Goal: Task Accomplishment & Management: Use online tool/utility

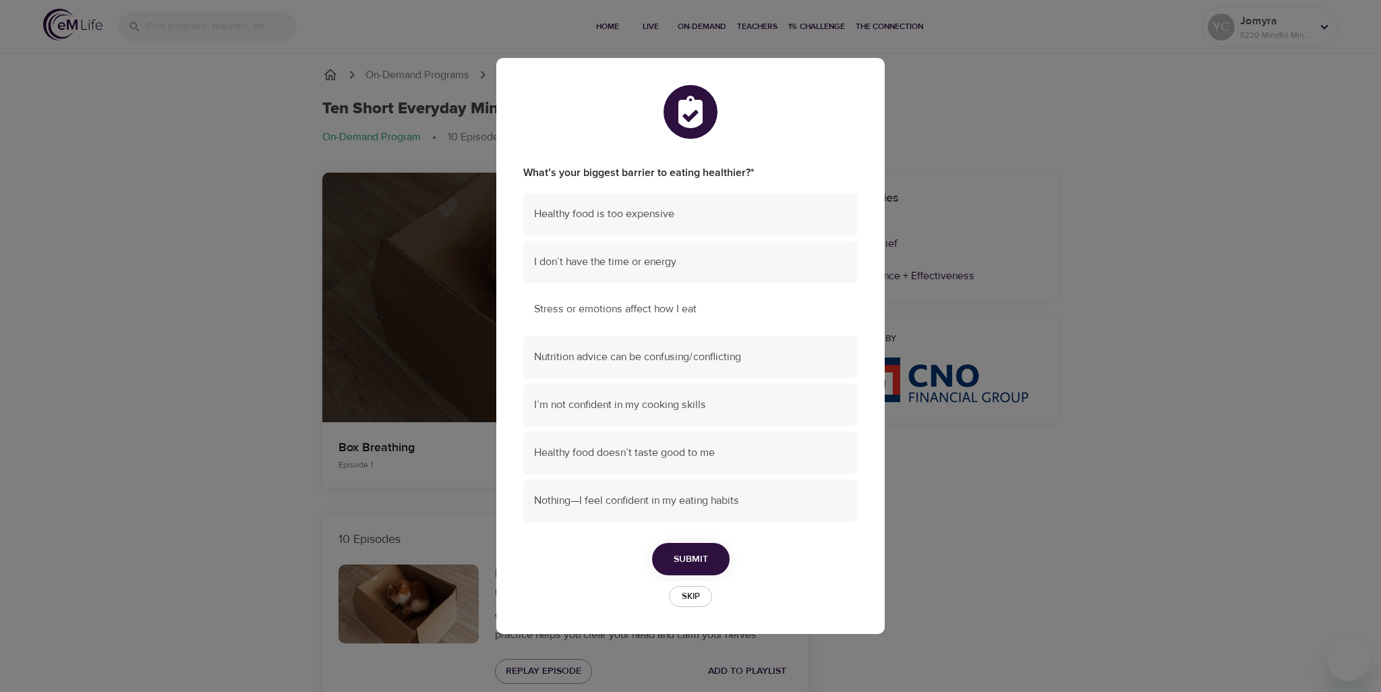
click at [615, 305] on span "Stress or emotions affect how I eat" at bounding box center [690, 309] width 313 height 16
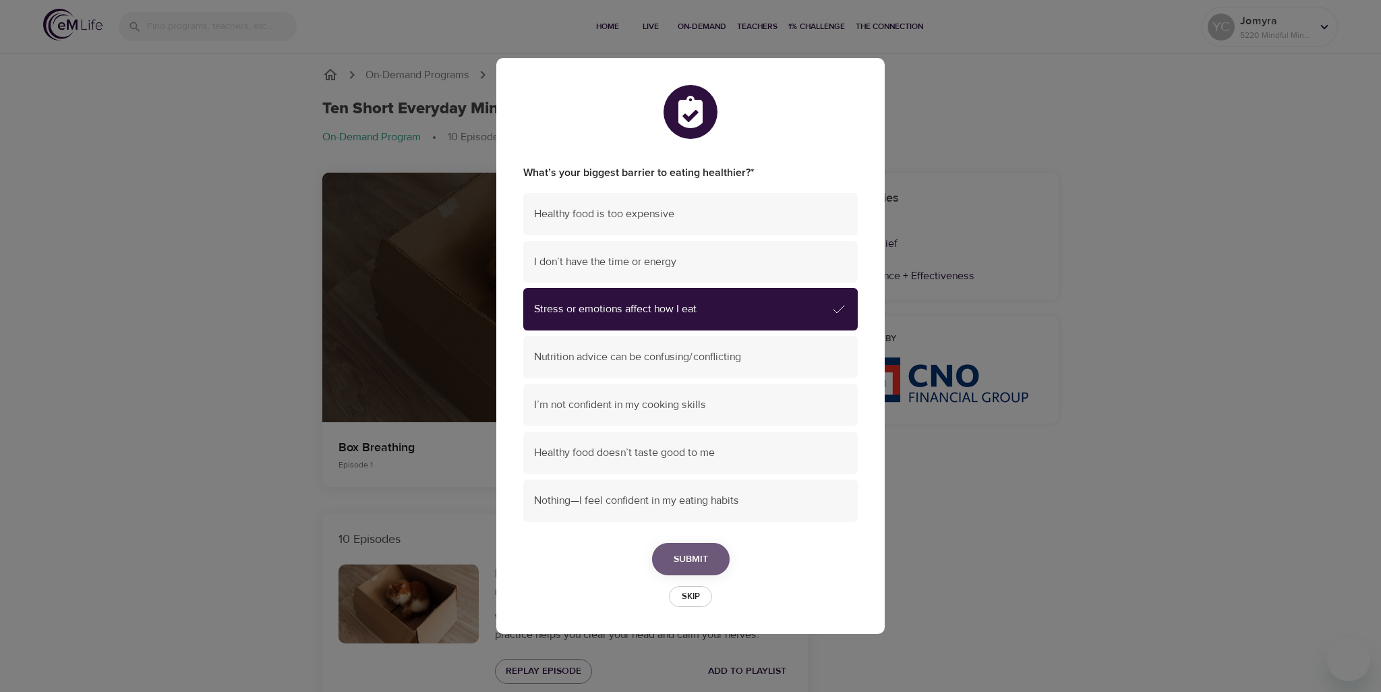
click at [688, 551] on span "Submit" at bounding box center [690, 559] width 34 height 17
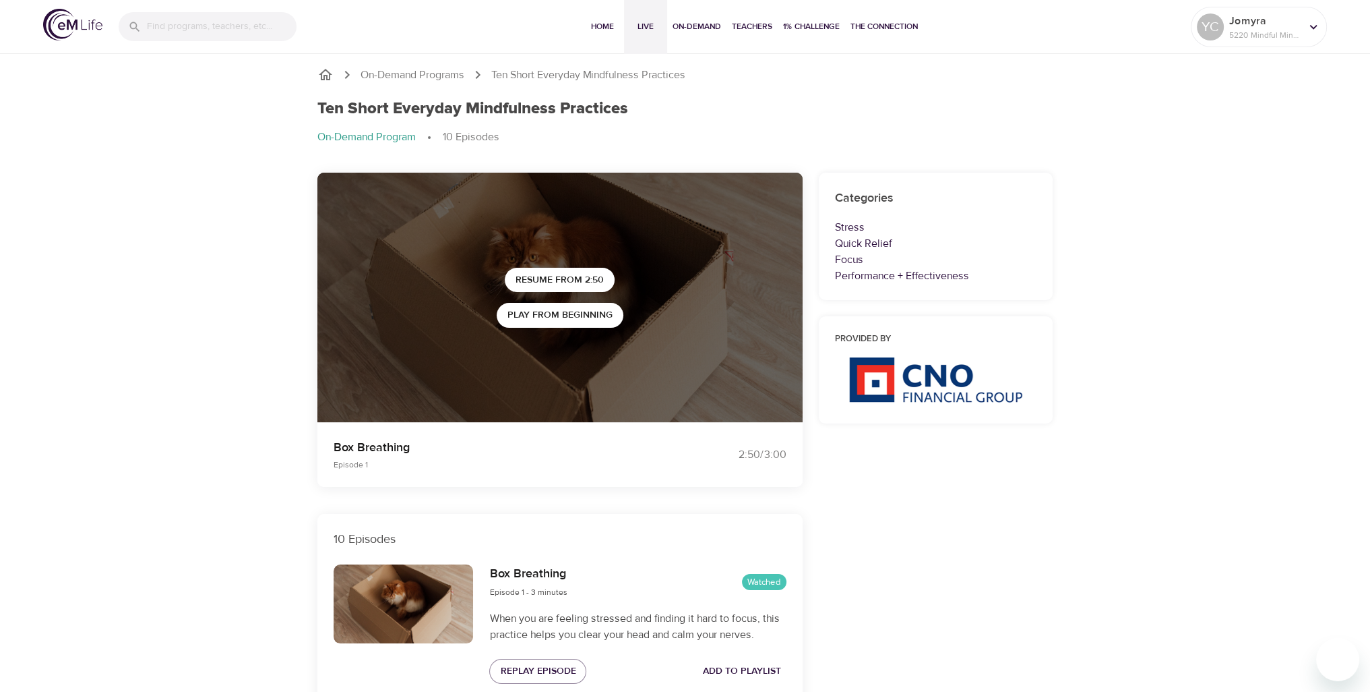
click at [650, 27] on span "Live" at bounding box center [646, 27] width 32 height 14
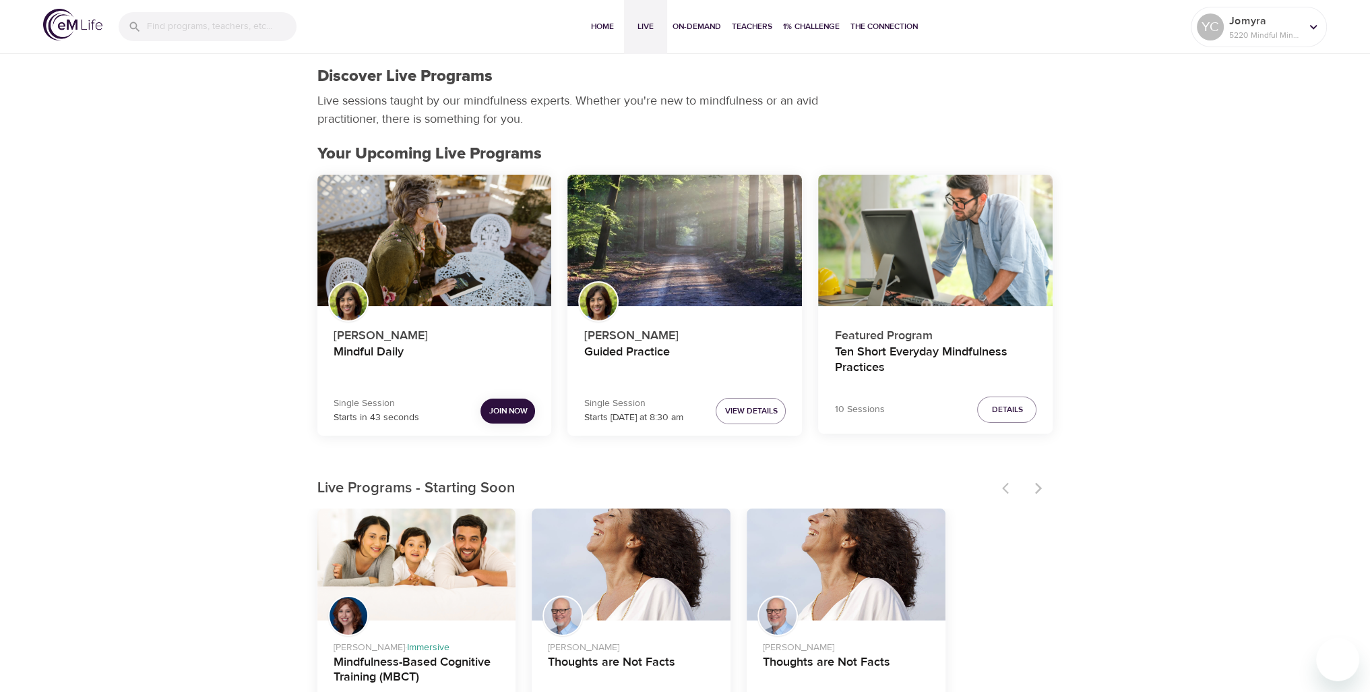
click at [489, 411] on span "Join Now" at bounding box center [508, 411] width 38 height 14
